Goal: Obtain resource: Download file/media

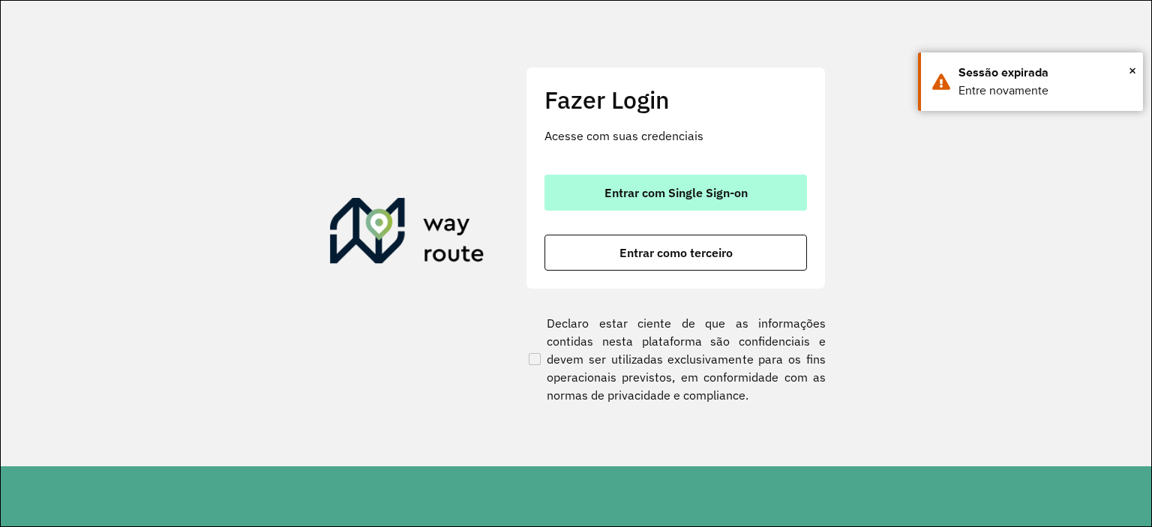
click at [766, 182] on button "Entrar com Single Sign-on" at bounding box center [675, 193] width 262 height 36
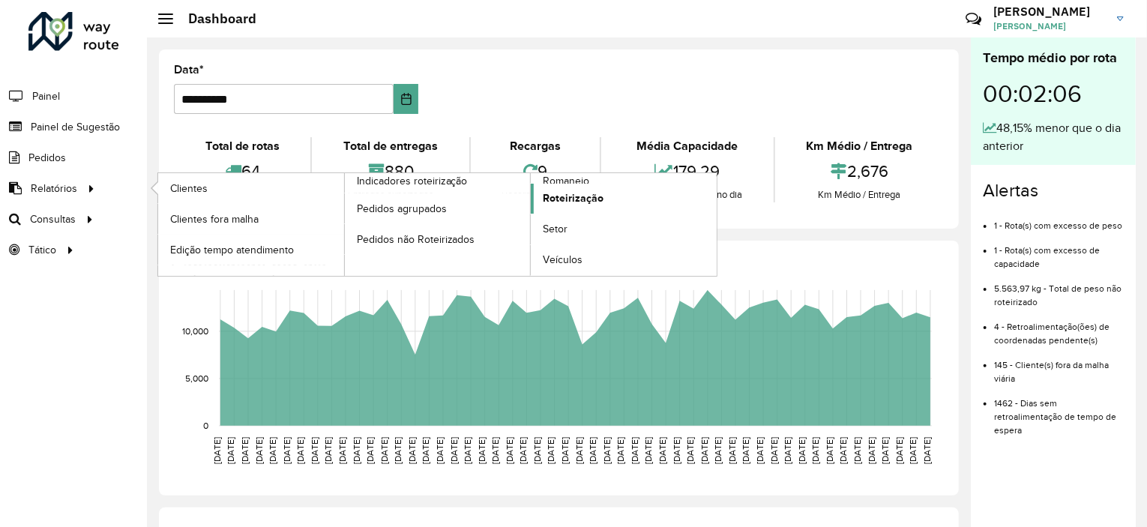
click at [565, 195] on span "Roteirização" at bounding box center [573, 198] width 61 height 16
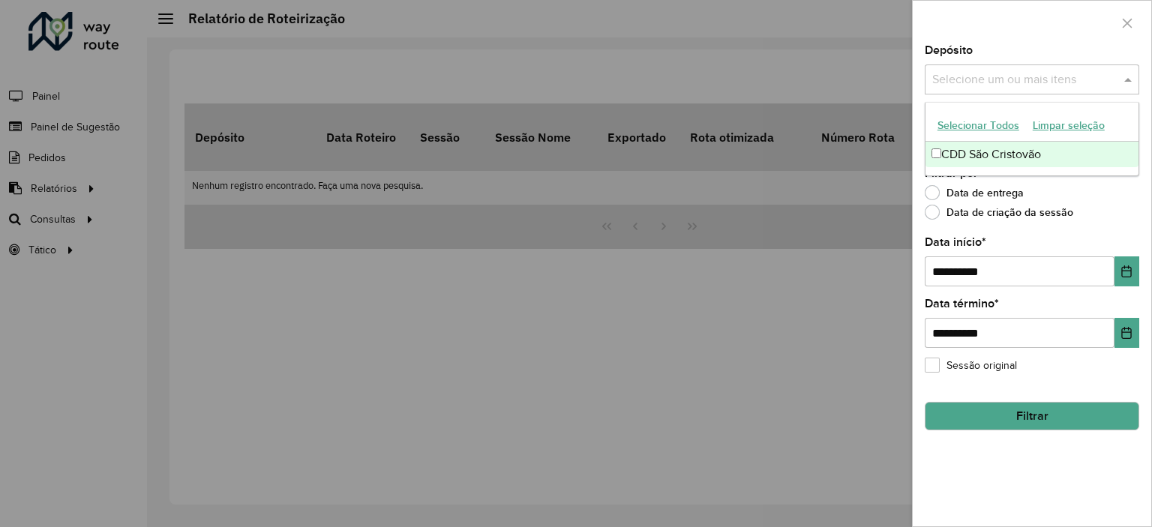
click at [1046, 79] on input "text" at bounding box center [1024, 80] width 192 height 18
click at [1035, 148] on div "CDD São Cristovão" at bounding box center [1031, 154] width 213 height 25
click at [1028, 37] on div at bounding box center [1032, 23] width 238 height 44
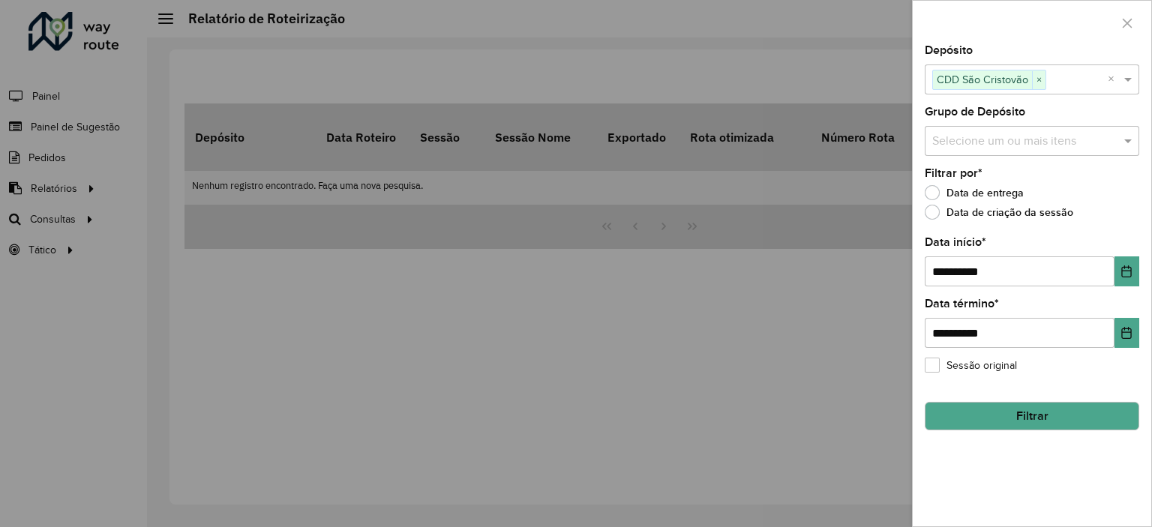
click at [1021, 137] on input "text" at bounding box center [1024, 142] width 192 height 18
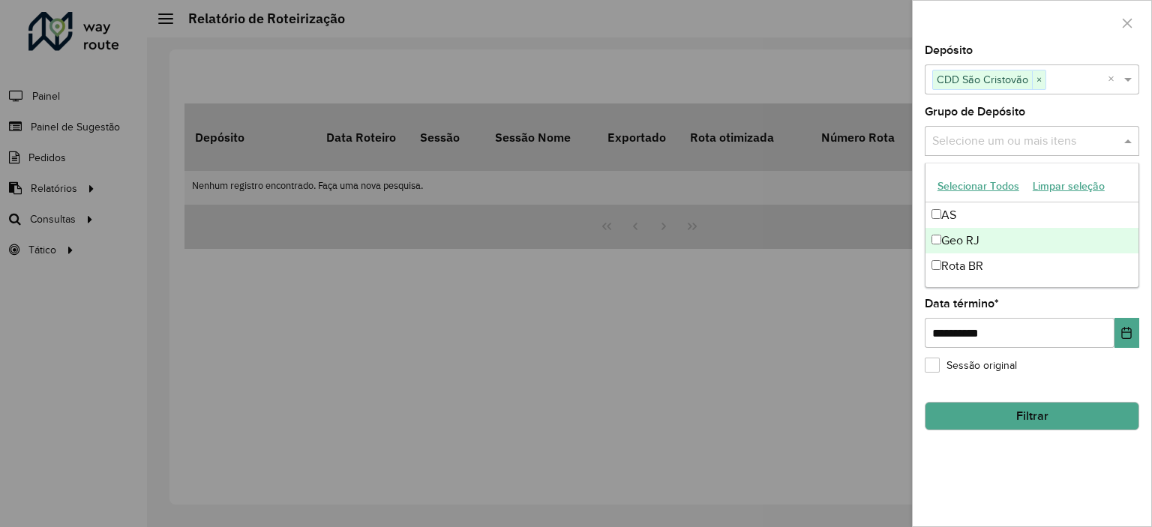
click at [953, 239] on div "Geo RJ" at bounding box center [1031, 240] width 213 height 25
click at [837, 266] on div at bounding box center [576, 263] width 1152 height 527
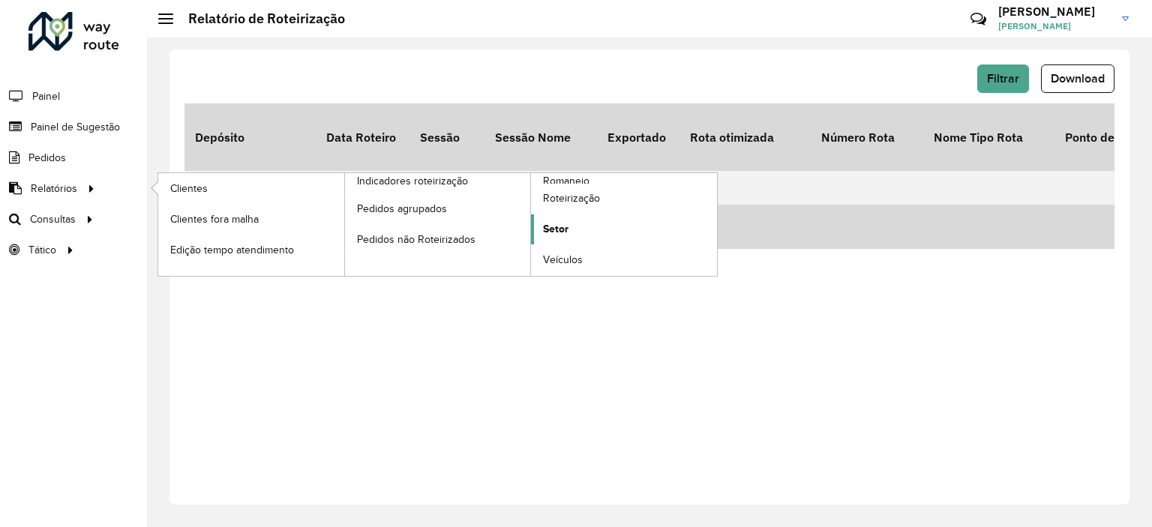
click at [561, 228] on span "Setor" at bounding box center [555, 229] width 25 height 16
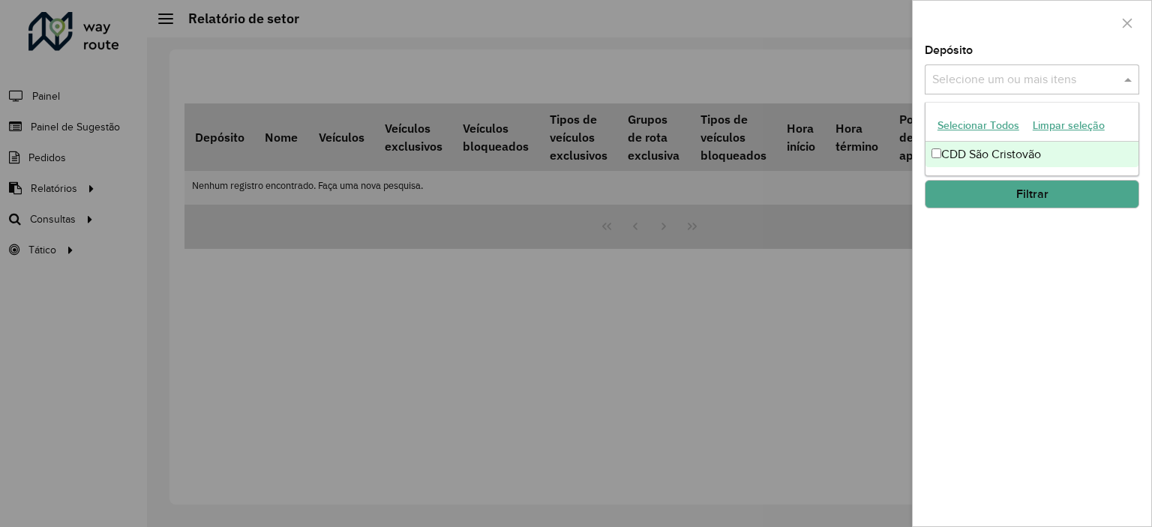
click at [960, 89] on div "Selecione um ou mais itens" at bounding box center [1032, 79] width 214 height 30
click at [930, 158] on div "CDD São Cristovão" at bounding box center [1031, 154] width 213 height 25
click at [943, 221] on div "Depósito Selecione um ou mais itens CDD São Cristovão × × Grupo de Depósito Sel…" at bounding box center [1032, 285] width 238 height 481
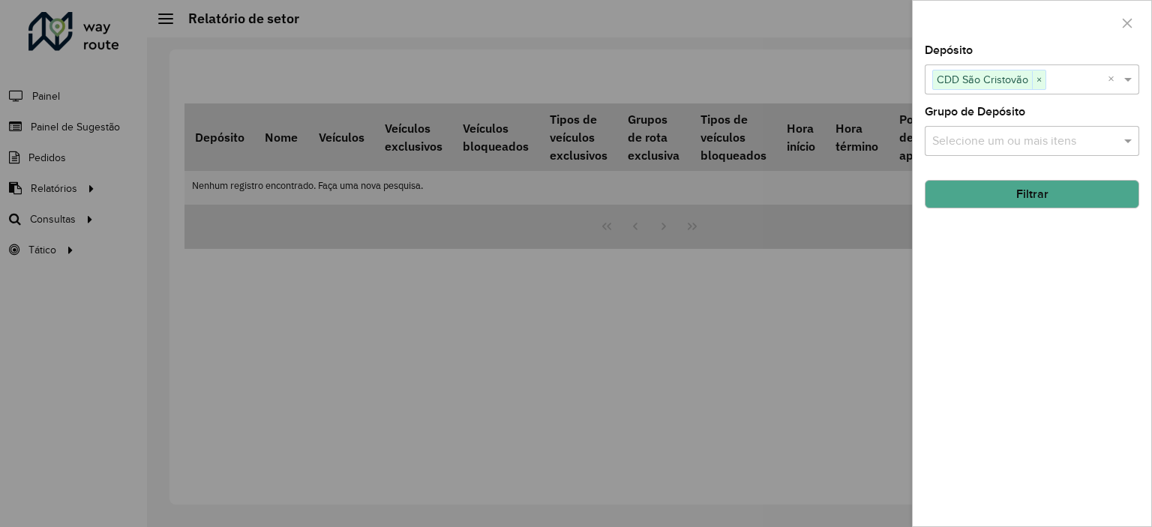
click at [969, 142] on input "text" at bounding box center [1024, 142] width 192 height 18
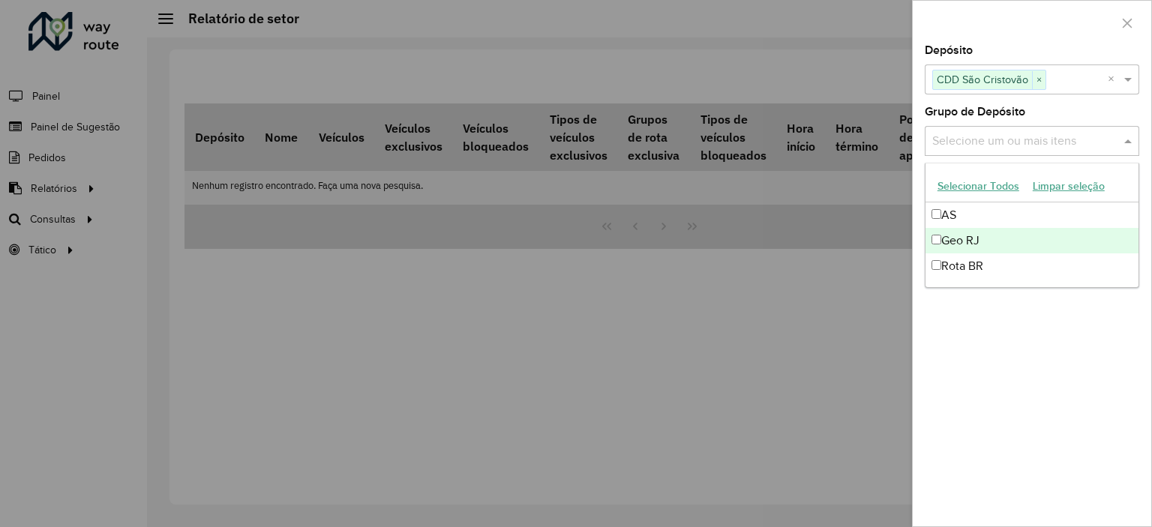
click at [933, 232] on div "Geo RJ" at bounding box center [1031, 240] width 213 height 25
click at [831, 248] on div at bounding box center [576, 263] width 1152 height 527
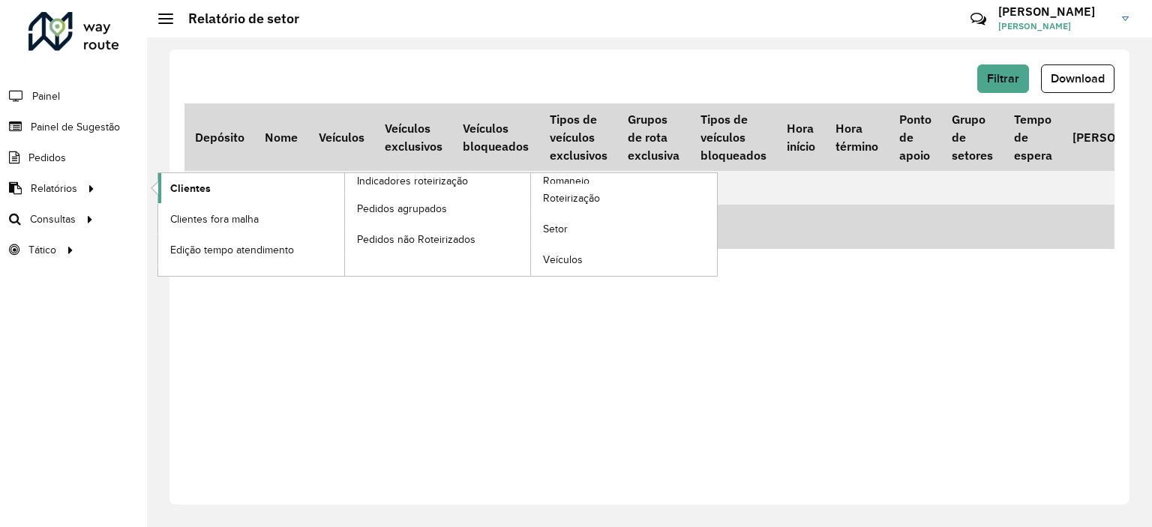
click at [232, 191] on link "Clientes" at bounding box center [251, 188] width 186 height 30
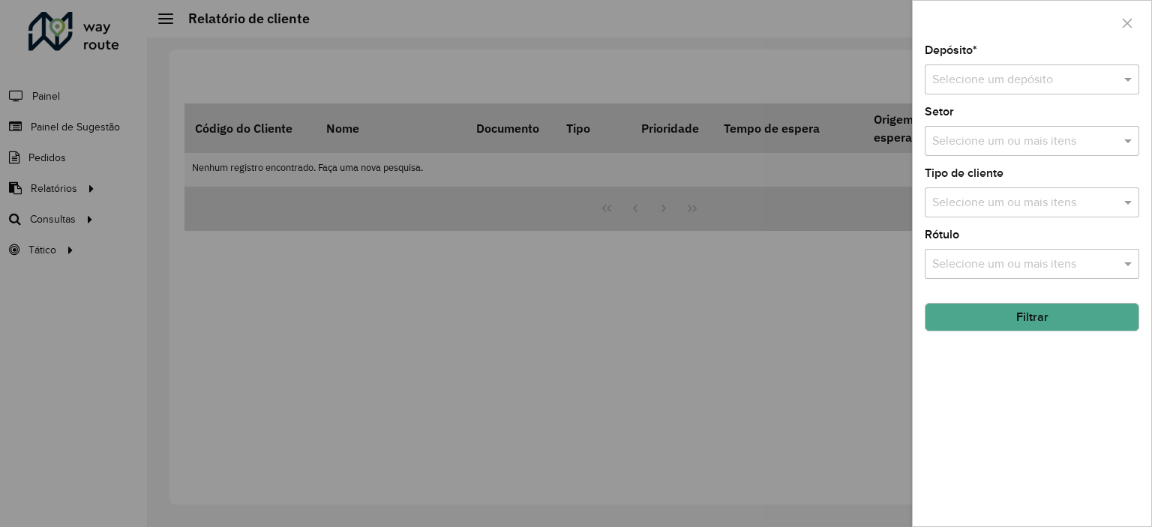
click at [966, 95] on div "Depósito * Selecione um depósito Setor Selecione um ou mais itens Tipo de clien…" at bounding box center [1032, 285] width 238 height 481
click at [965, 88] on input "text" at bounding box center [1016, 80] width 169 height 18
click at [971, 119] on span "CDD São Cristovão" at bounding box center [981, 122] width 100 height 13
click at [974, 145] on input "text" at bounding box center [1024, 142] width 192 height 18
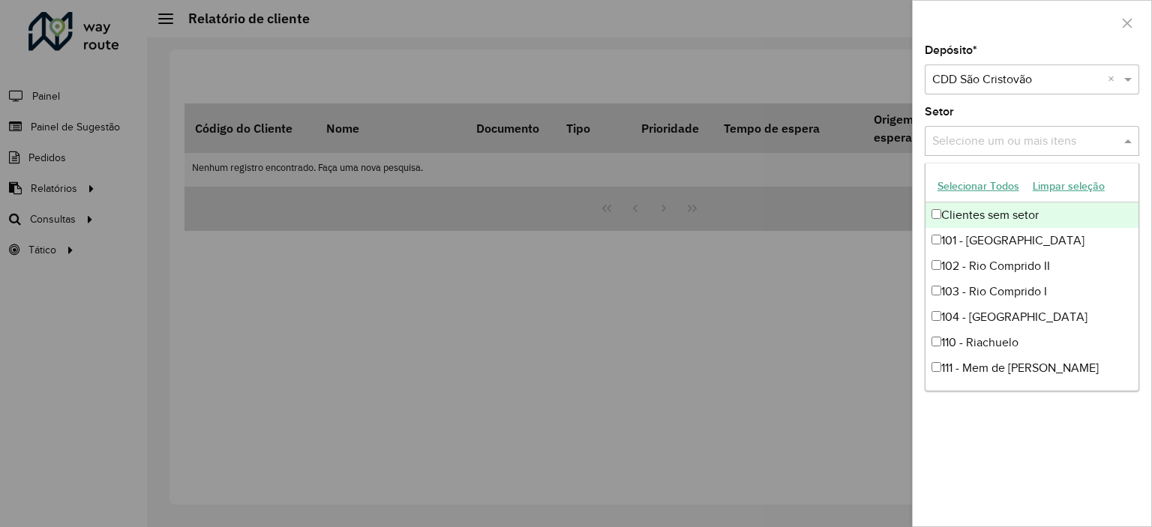
drag, startPoint x: 987, startPoint y: 146, endPoint x: 1126, endPoint y: 172, distance: 141.8
click at [1127, 172] on body "Aguarde... Pop-up bloqueado! Seu navegador bloqueou automáticamente a abertura …" at bounding box center [576, 263] width 1152 height 527
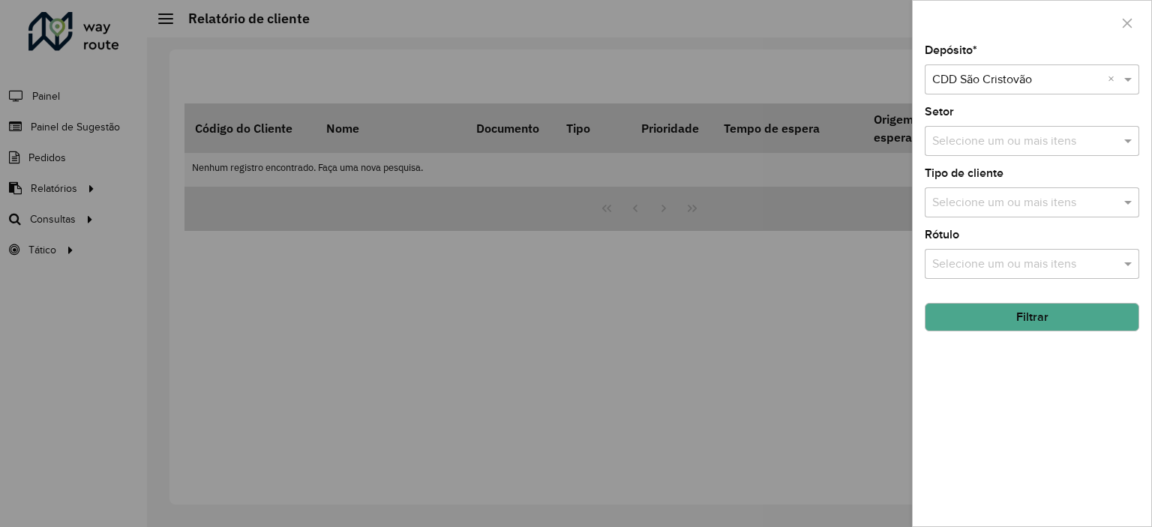
click at [1038, 139] on input "text" at bounding box center [1024, 142] width 192 height 18
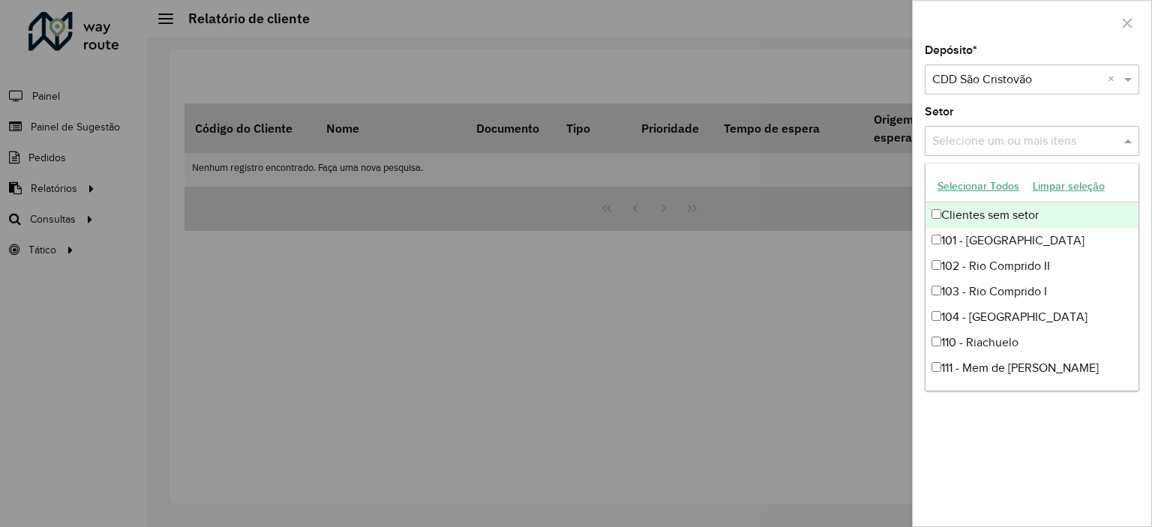
click at [973, 183] on button "Selecionar Todos" at bounding box center [978, 186] width 95 height 23
click at [1030, 104] on div "Depósito * Selecione um depósito × CDD São Cristovão × Setor Selecione um ou ma…" at bounding box center [1032, 285] width 238 height 481
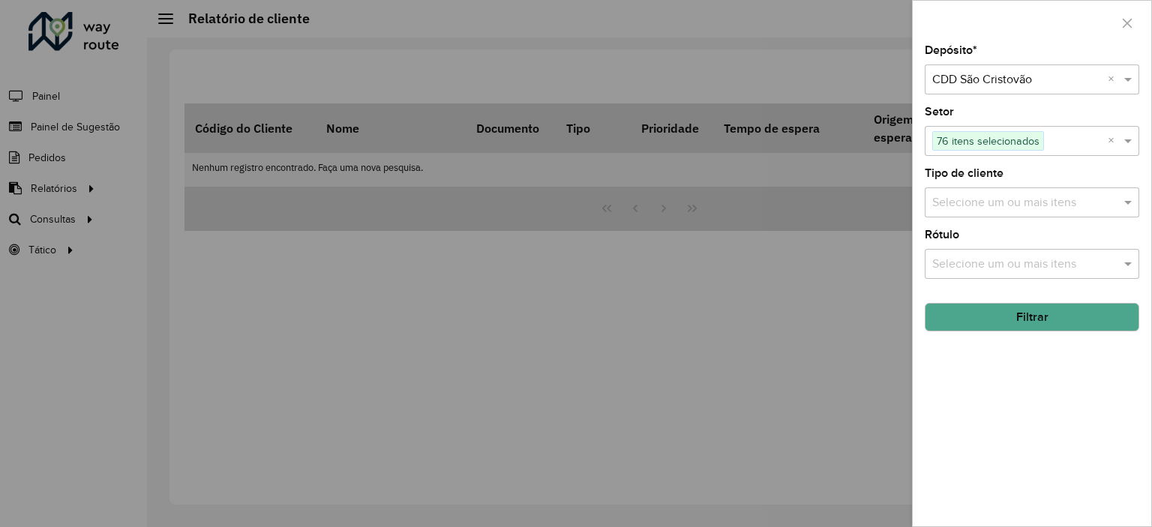
click at [1006, 198] on input "text" at bounding box center [1024, 203] width 192 height 18
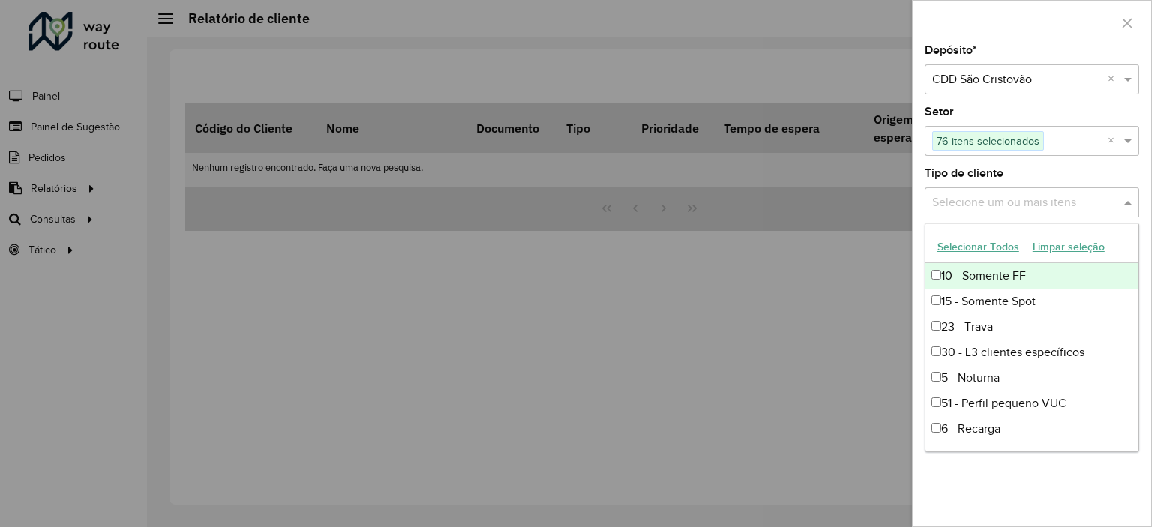
click at [990, 245] on button "Selecionar Todos" at bounding box center [978, 246] width 95 height 23
click at [1030, 172] on div "Tipo de cliente Selecione um ou mais itens 18 itens selecionados ×" at bounding box center [1032, 192] width 214 height 49
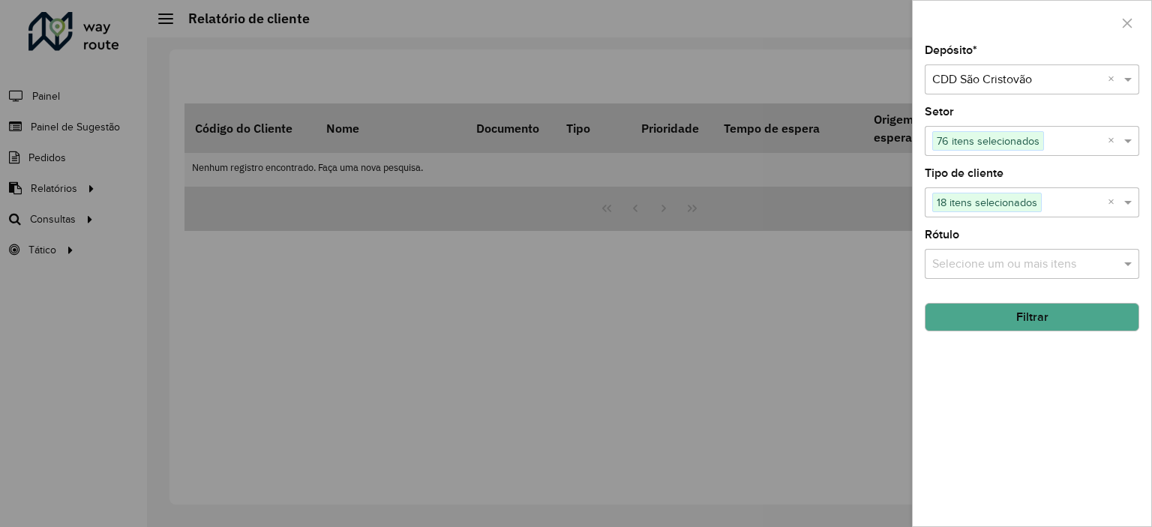
click at [1036, 244] on div "Rótulo Selecione um ou mais itens" at bounding box center [1032, 253] width 214 height 49
click at [1044, 256] on input "text" at bounding box center [1024, 265] width 192 height 18
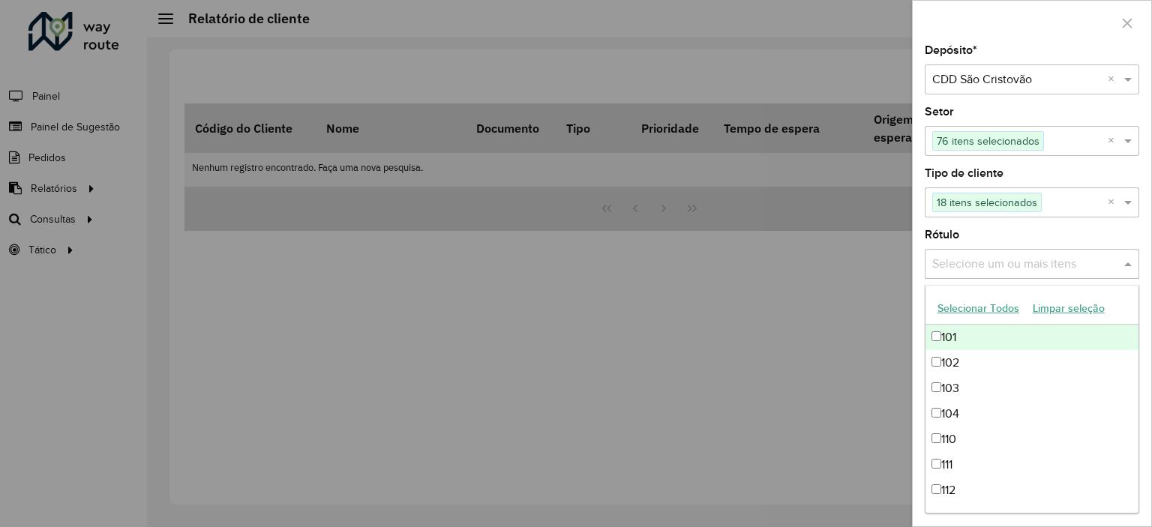
click at [976, 304] on button "Selecionar Todos" at bounding box center [978, 308] width 95 height 23
click at [1010, 230] on div "Rótulo Selecione um ou mais itens 103 itens selecionados ×" at bounding box center [1032, 253] width 214 height 49
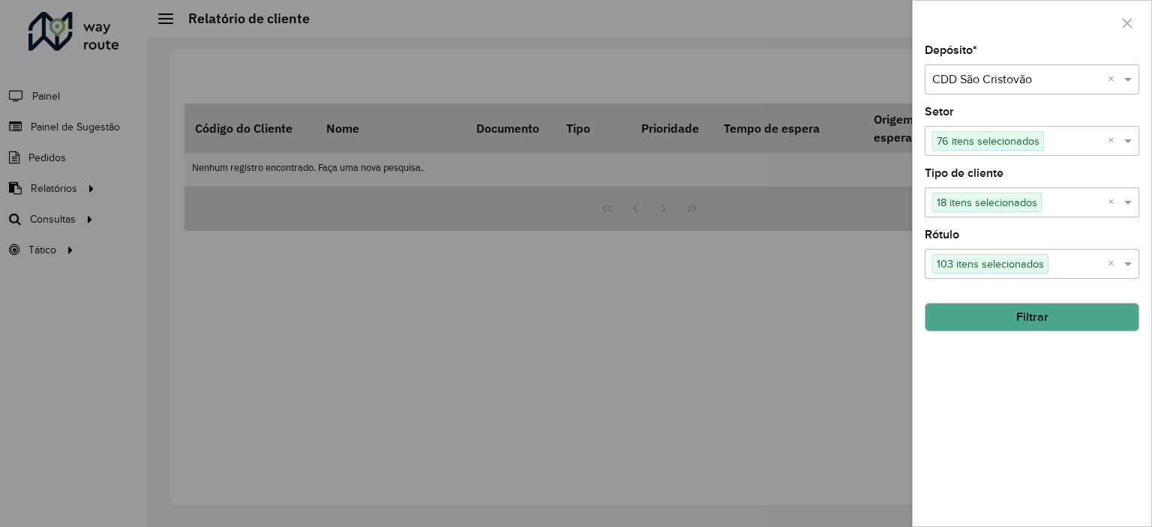
click at [1039, 313] on button "Filtrar" at bounding box center [1032, 317] width 214 height 28
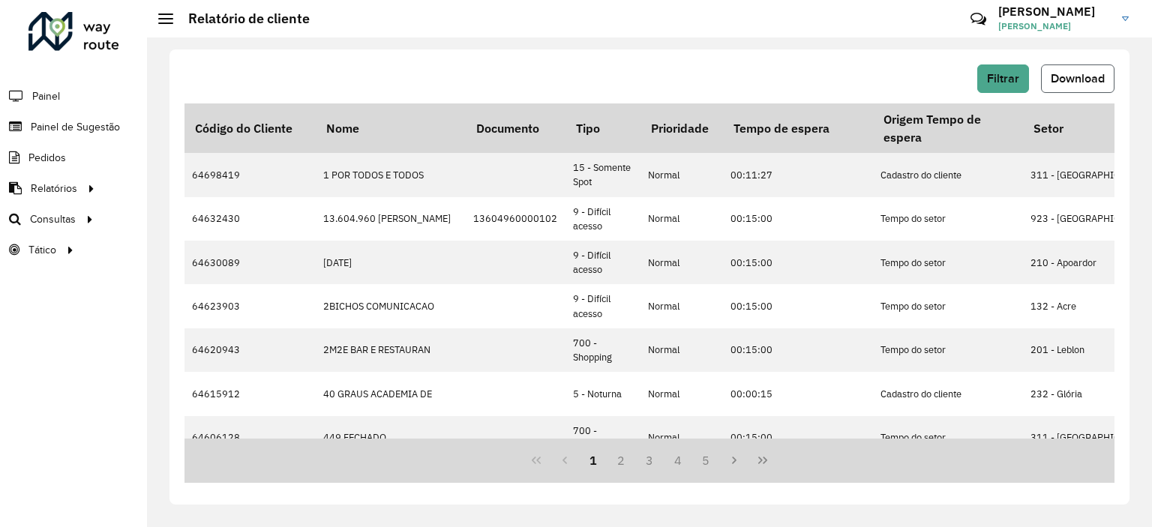
click at [1078, 68] on button "Download" at bounding box center [1077, 78] width 73 height 28
click at [1059, 73] on span "Download" at bounding box center [1078, 78] width 54 height 13
